Goal: Task Accomplishment & Management: Manage account settings

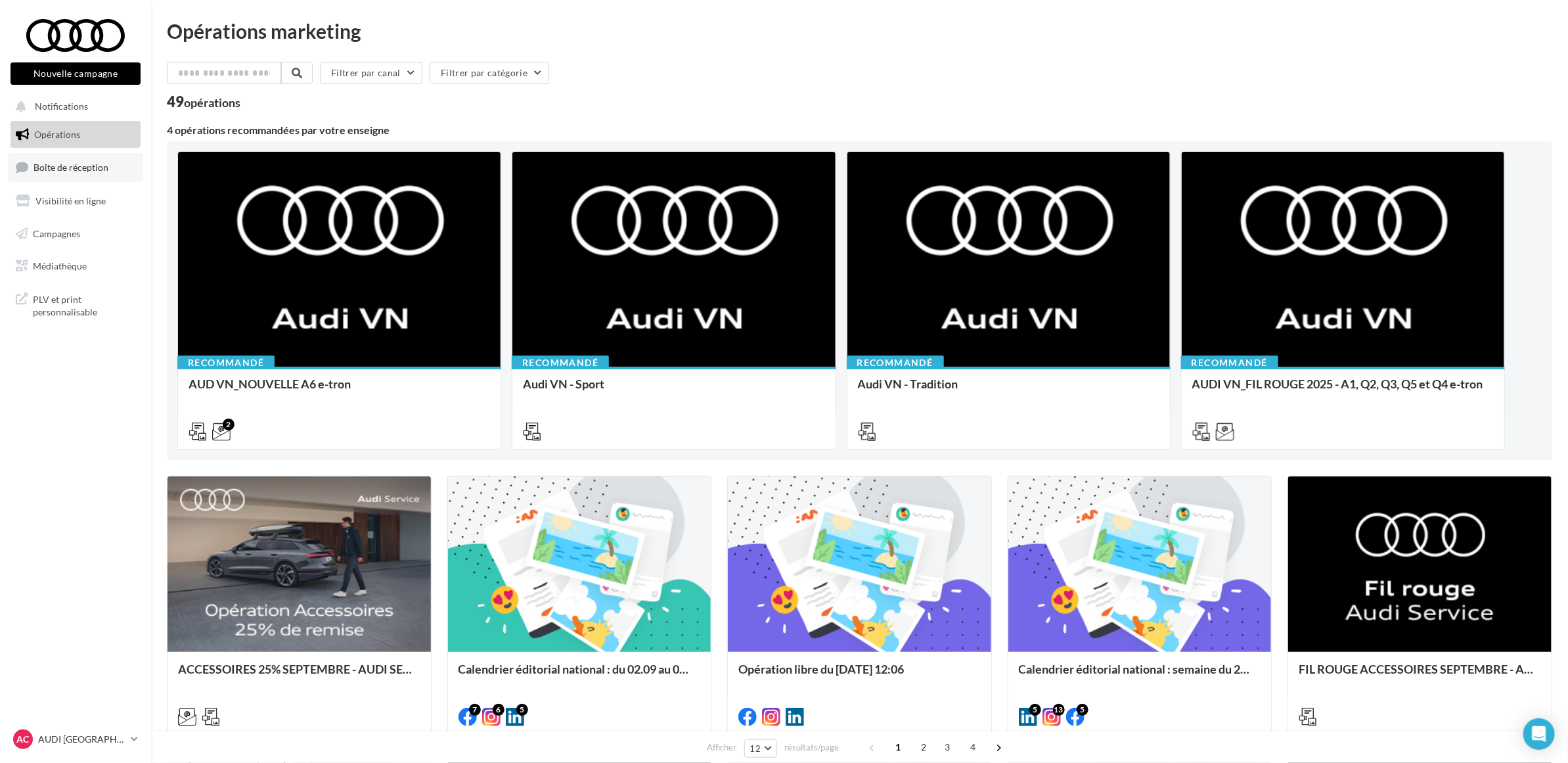
click at [93, 163] on span "Boîte de réception" at bounding box center [71, 167] width 75 height 11
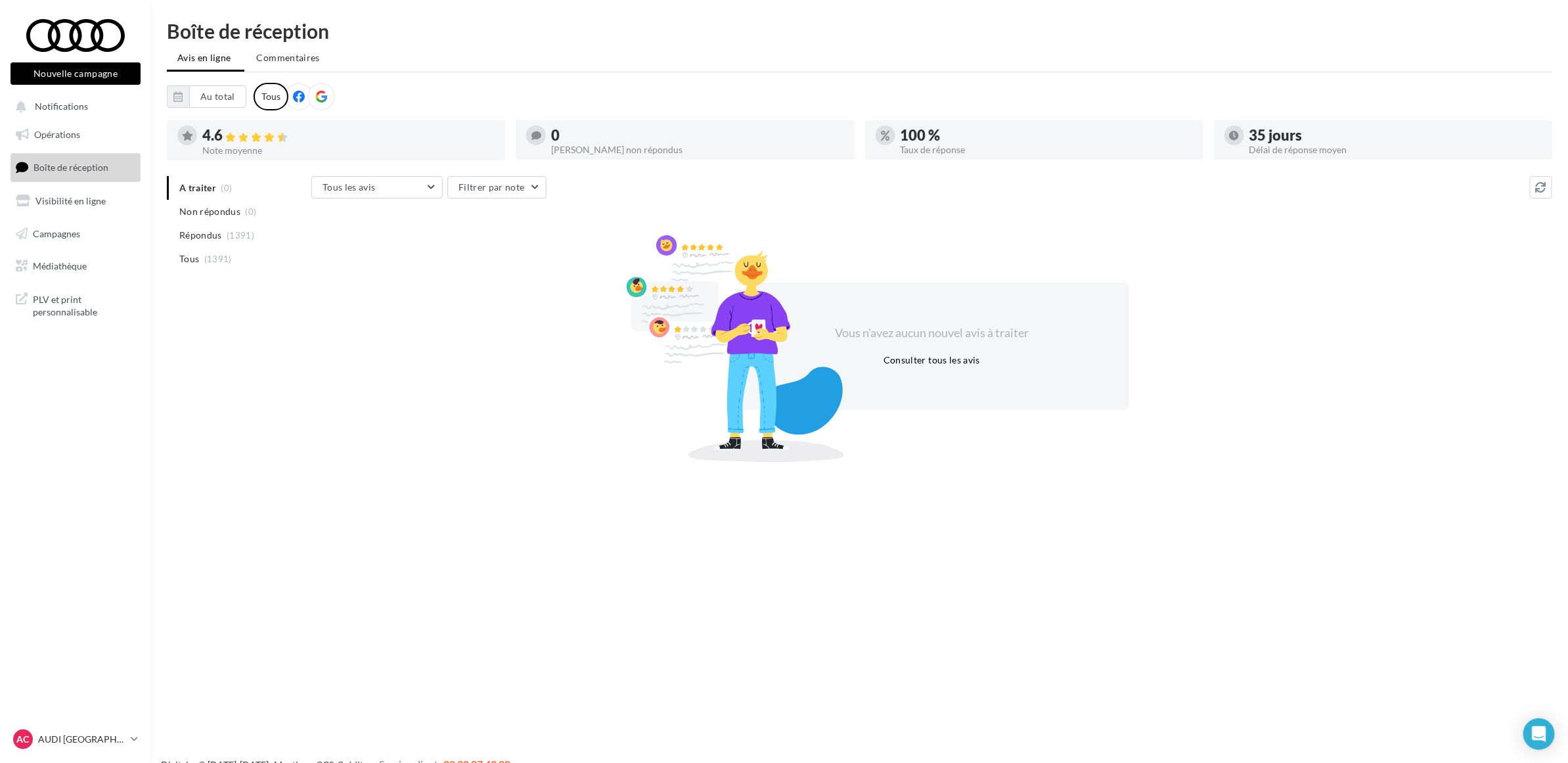
click at [409, 459] on div "Nouvelle campagne Nouvelle campagne Notifications Opérations Boîte de réception…" at bounding box center [784, 403] width 1568 height 763
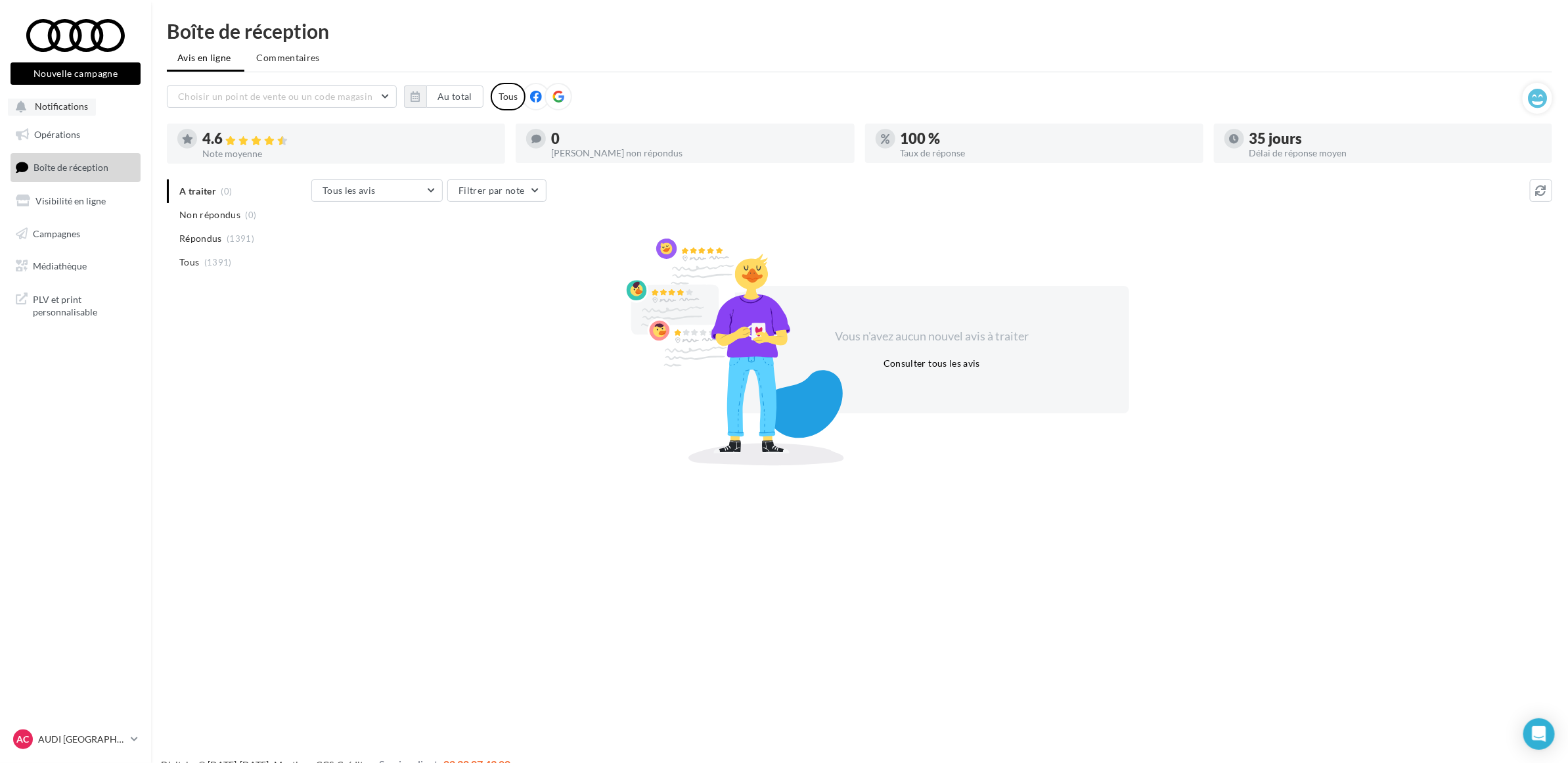
click at [90, 103] on account-notifications-button "Notifications" at bounding box center [51, 105] width 88 height 22
click at [620, 33] on div "Boîte de réception" at bounding box center [860, 31] width 1385 height 20
click at [251, 221] on li "Non répondus (0)" at bounding box center [237, 215] width 139 height 24
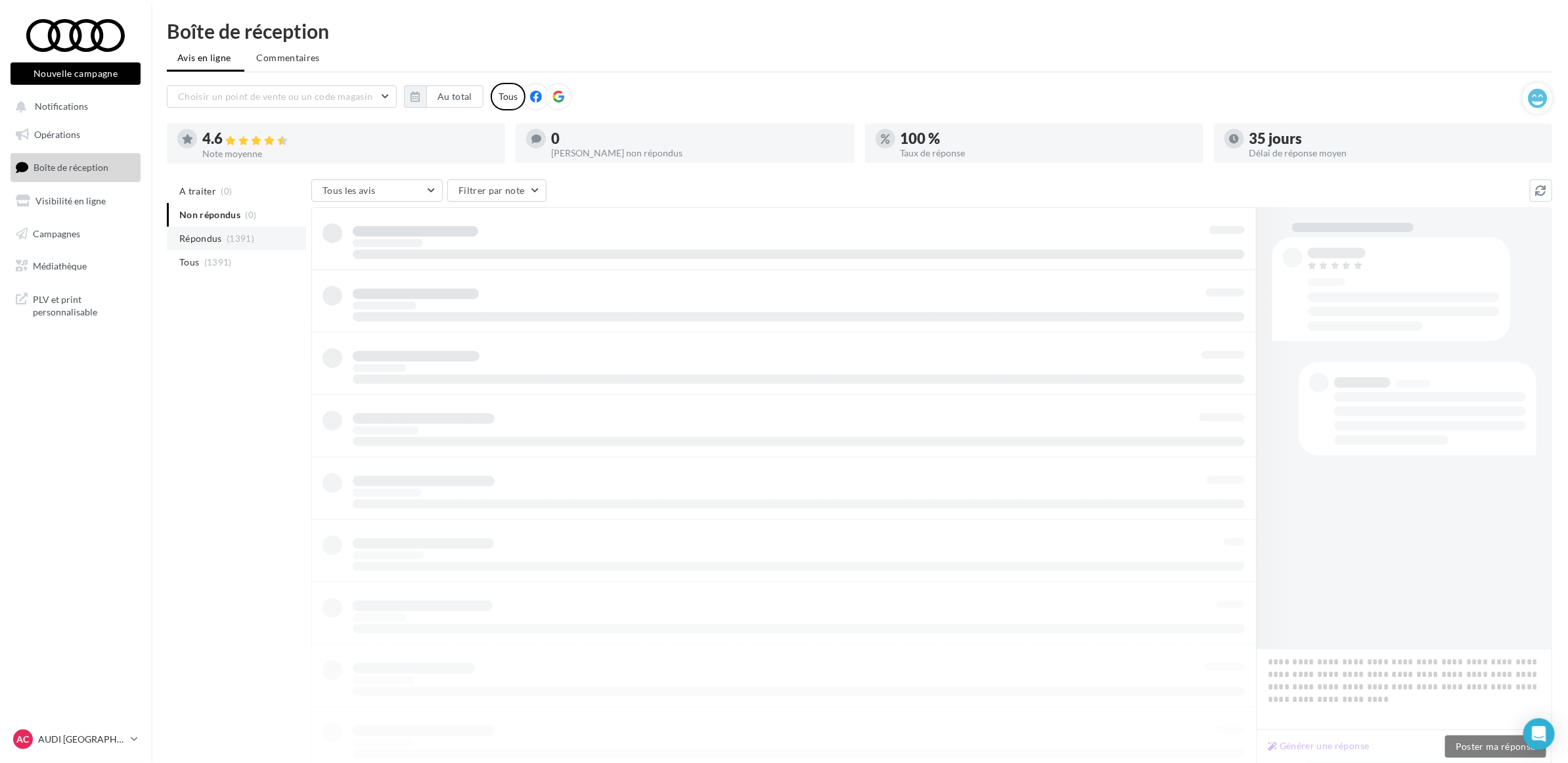
click at [247, 233] on span "(1391)" at bounding box center [240, 238] width 27 height 11
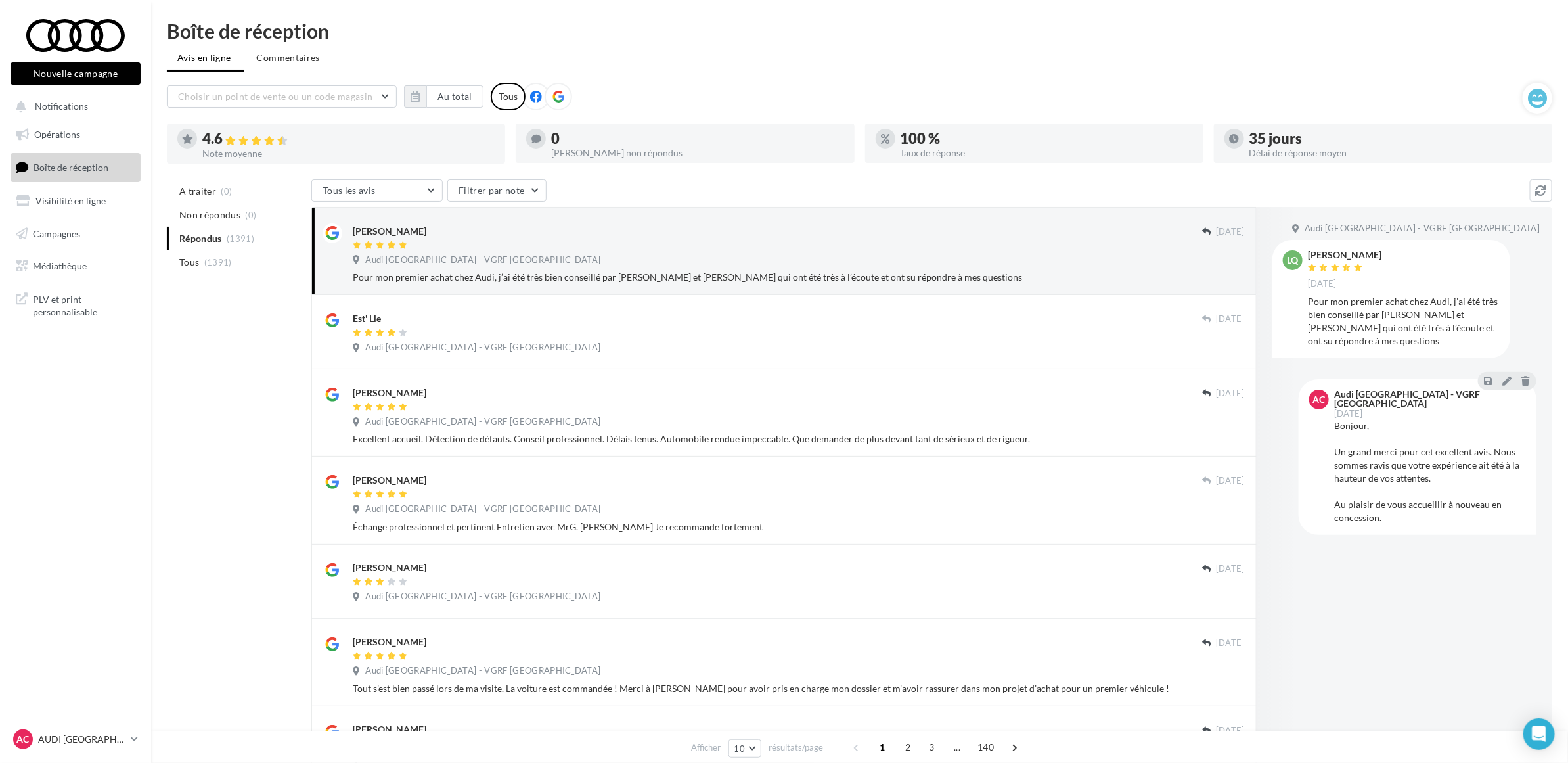
click at [188, 395] on div "A traiter (0) Non répondus (0) Répondus (1391) Tous (1391) Tous les avis Tous l…" at bounding box center [860, 615] width 1385 height 873
click at [530, 27] on div "Boîte de réception" at bounding box center [860, 31] width 1385 height 20
click at [533, 28] on div "Boîte de réception" at bounding box center [860, 31] width 1385 height 20
click at [582, 46] on ul "Avis en ligne Commentaires" at bounding box center [860, 58] width 1385 height 26
